Goal: Information Seeking & Learning: Learn about a topic

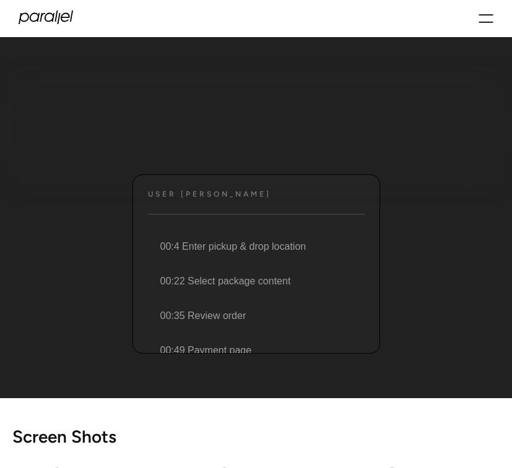
scroll to position [106, 0]
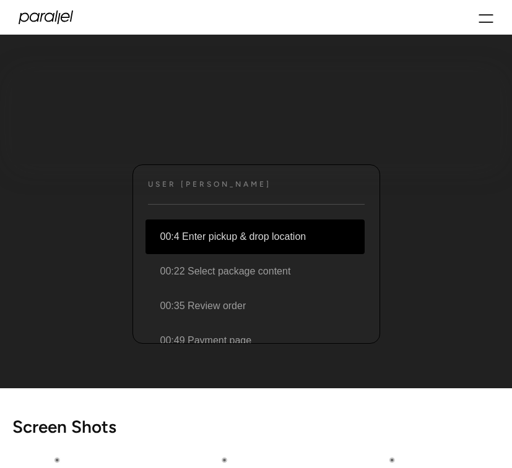
click at [210, 238] on li "00:4 Enter pickup & drop location" at bounding box center [254, 237] width 219 height 35
click at [224, 234] on li "00:4 Enter pickup & drop location" at bounding box center [254, 237] width 219 height 35
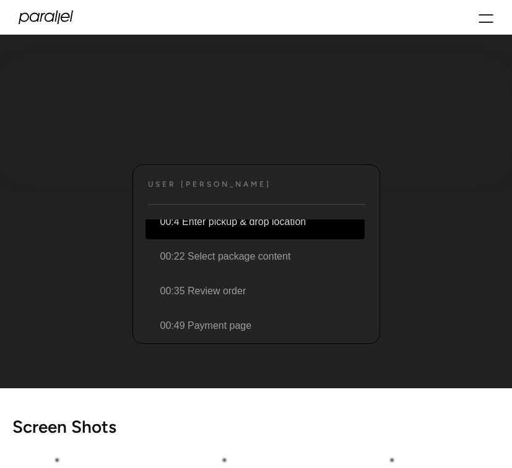
click at [486, 12] on icon "menu" at bounding box center [485, 18] width 15 height 15
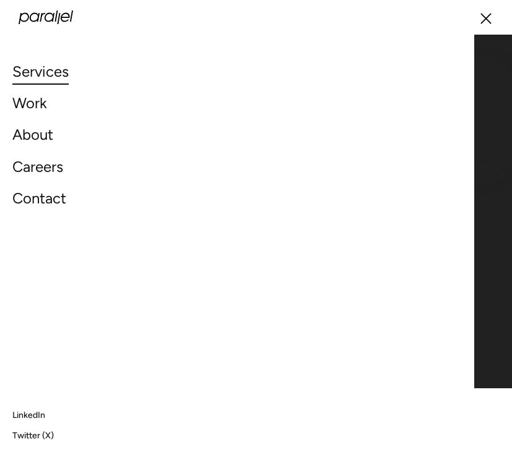
click at [58, 74] on link "Services" at bounding box center [40, 71] width 56 height 27
click at [494, 21] on div "Services Work About Careers Contact LinkedIn Twitter (X)" at bounding box center [256, 17] width 512 height 35
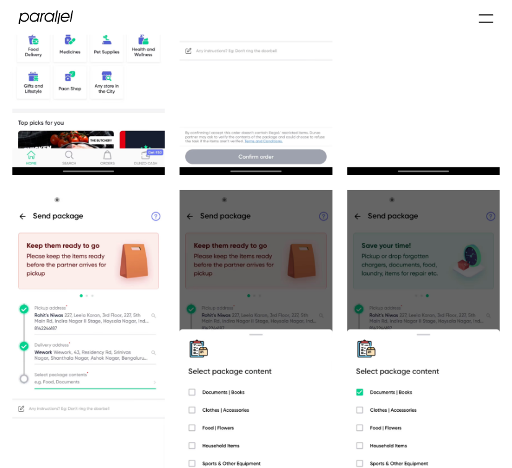
scroll to position [0, 0]
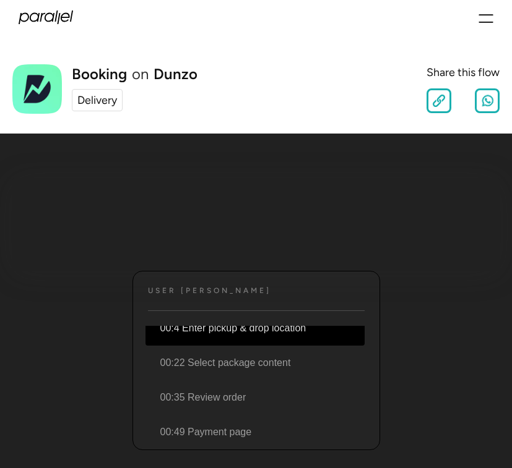
click at [97, 103] on div "Delivery" at bounding box center [97, 100] width 40 height 17
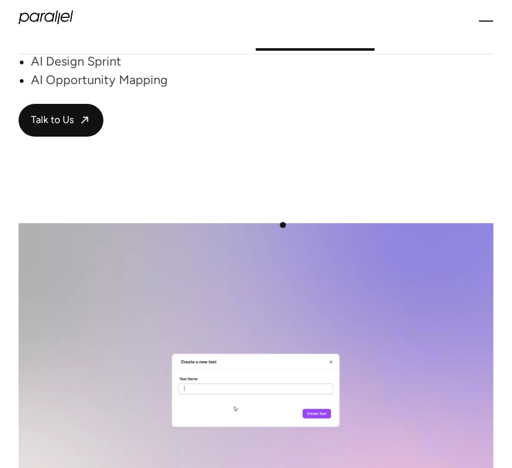
scroll to position [2697, 0]
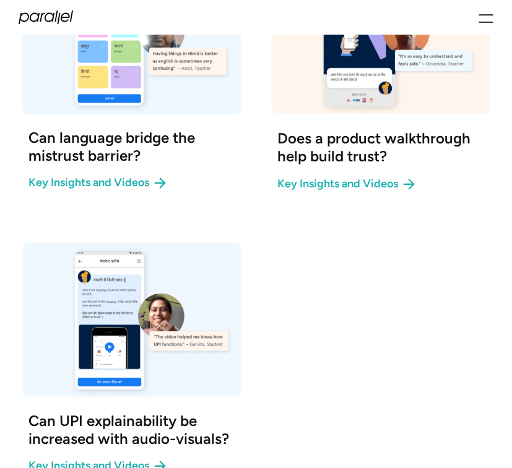
scroll to position [1447, 0]
